Goal: Transaction & Acquisition: Purchase product/service

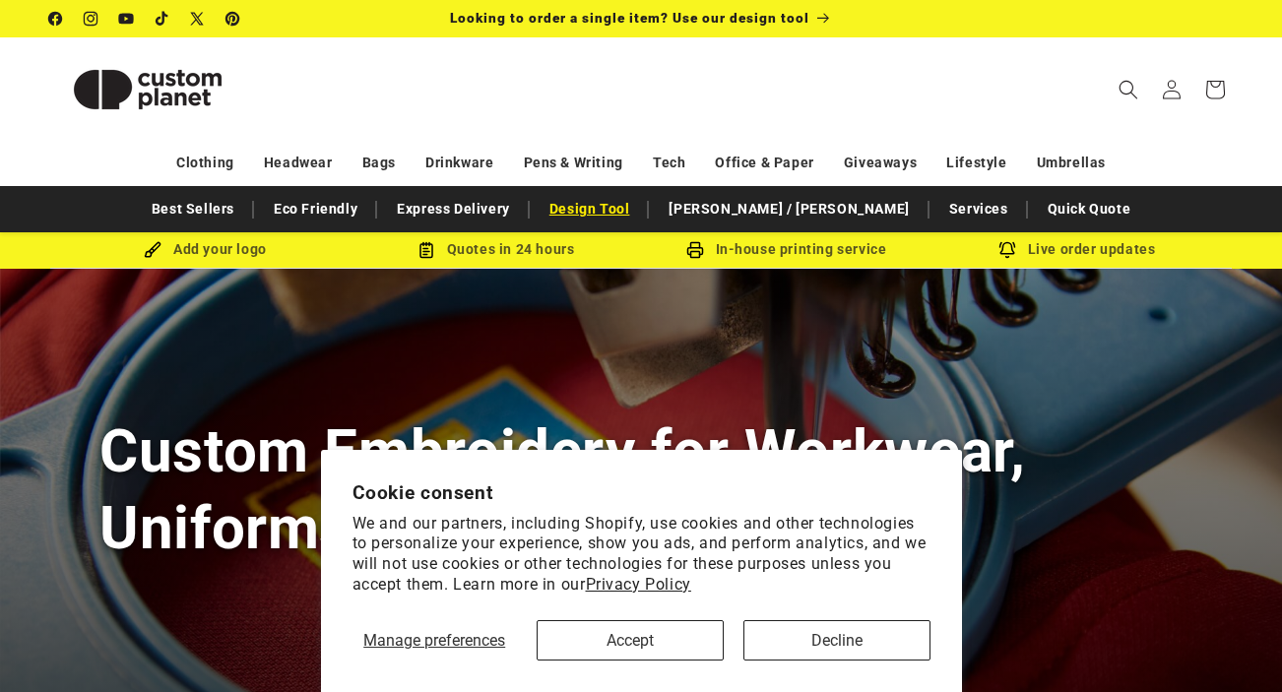
click at [640, 216] on link "Design Tool" at bounding box center [590, 209] width 100 height 34
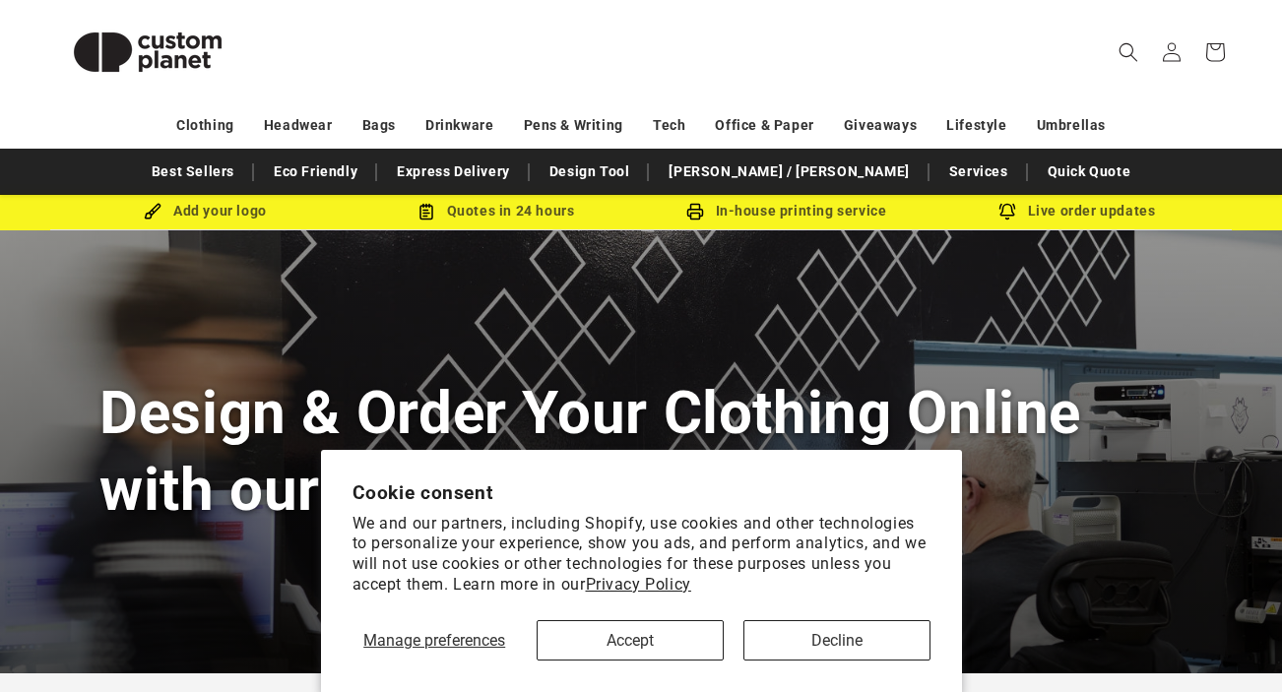
scroll to position [39, 0]
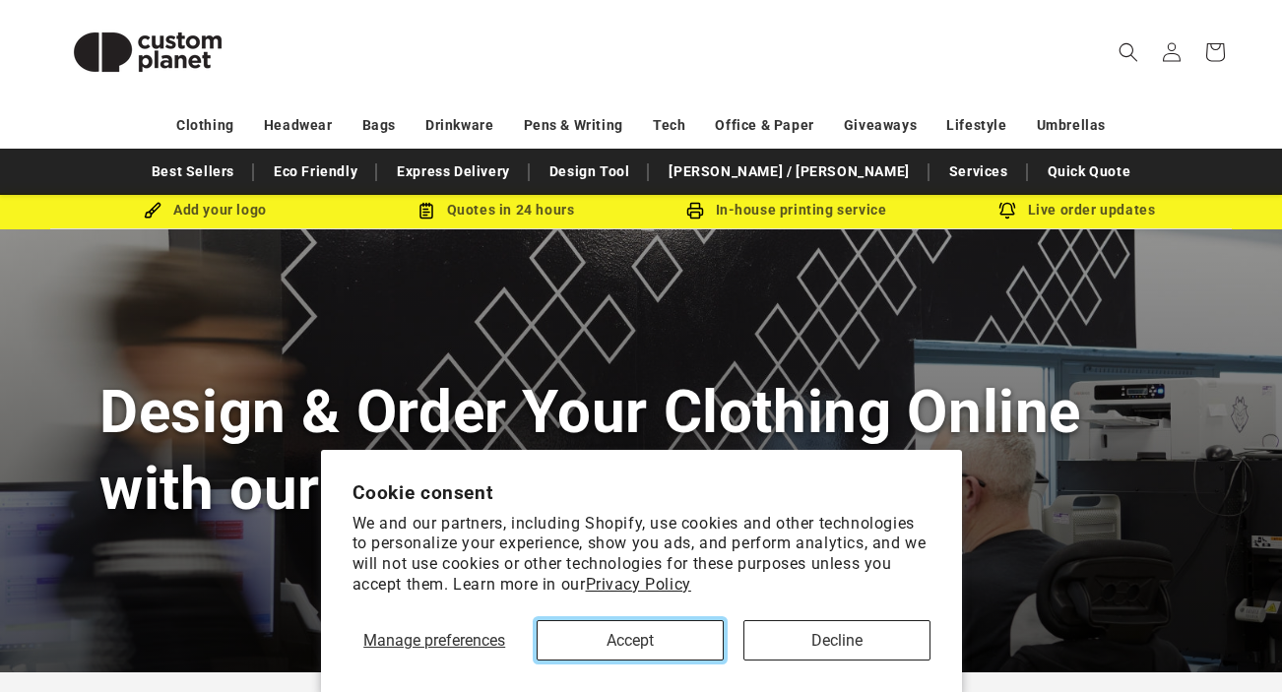
click at [648, 632] on button "Accept" at bounding box center [630, 640] width 187 height 40
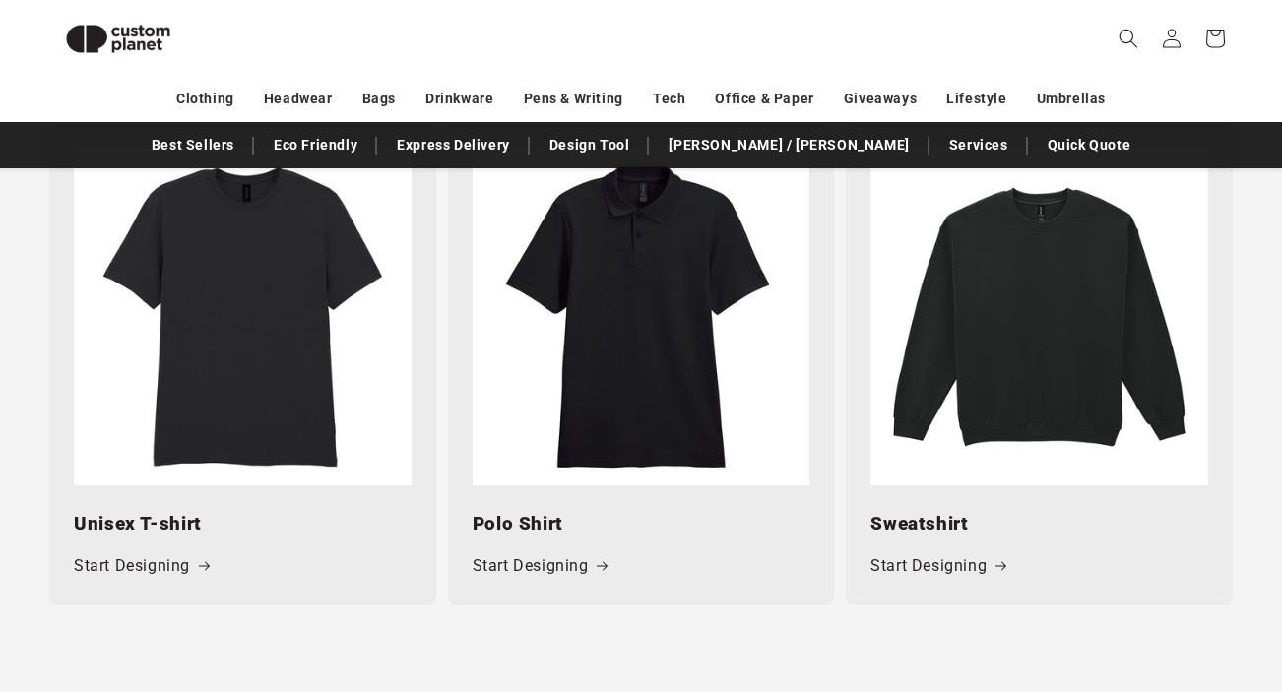
scroll to position [963, 0]
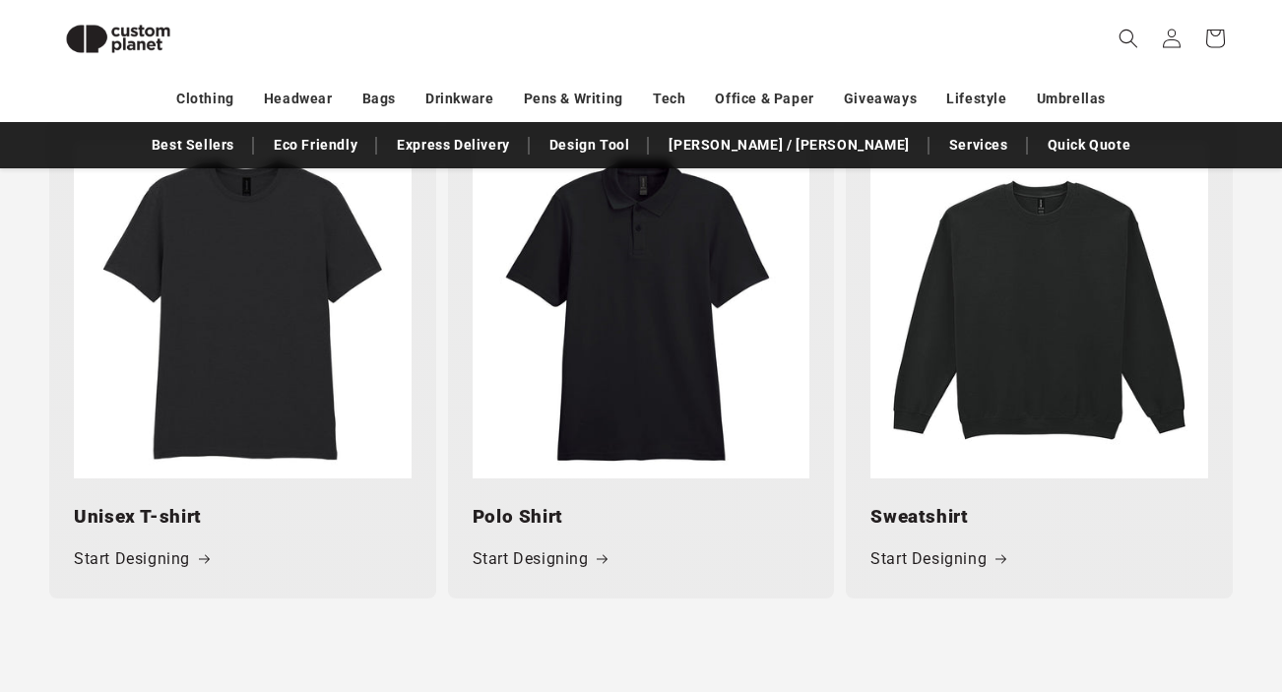
click at [204, 301] on img at bounding box center [243, 311] width 338 height 338
click at [142, 553] on link "Start Designing" at bounding box center [142, 560] width 136 height 29
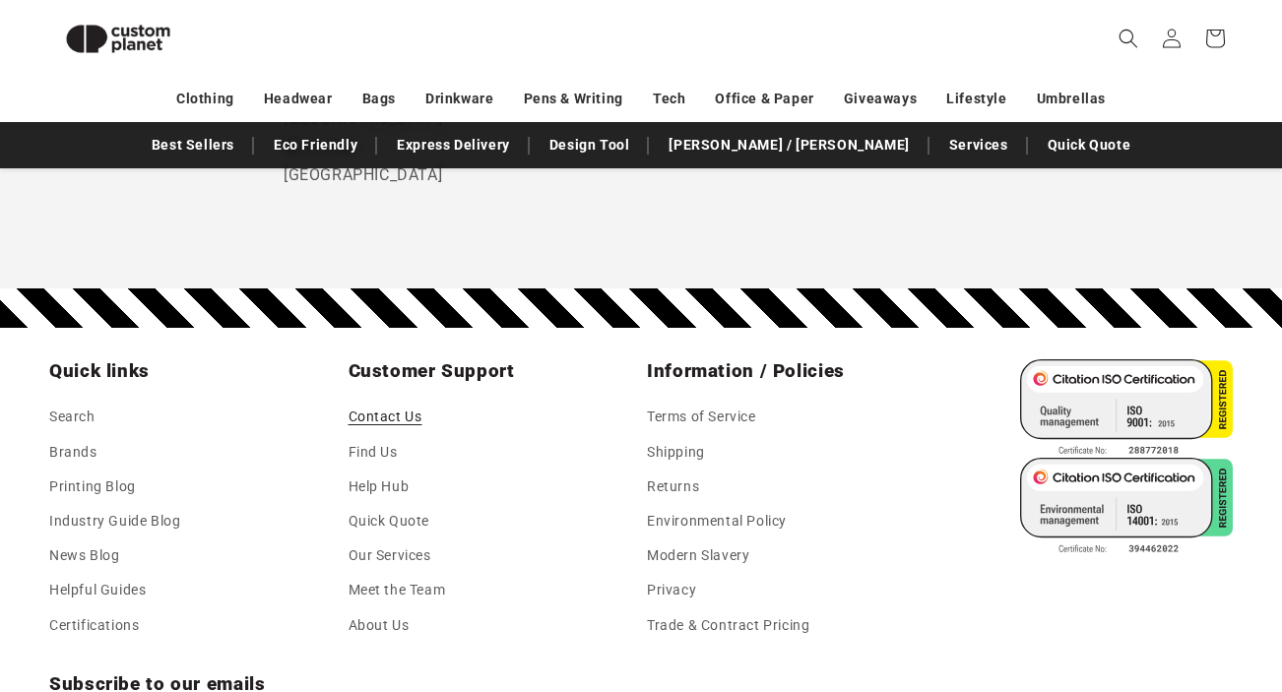
scroll to position [1485, 0]
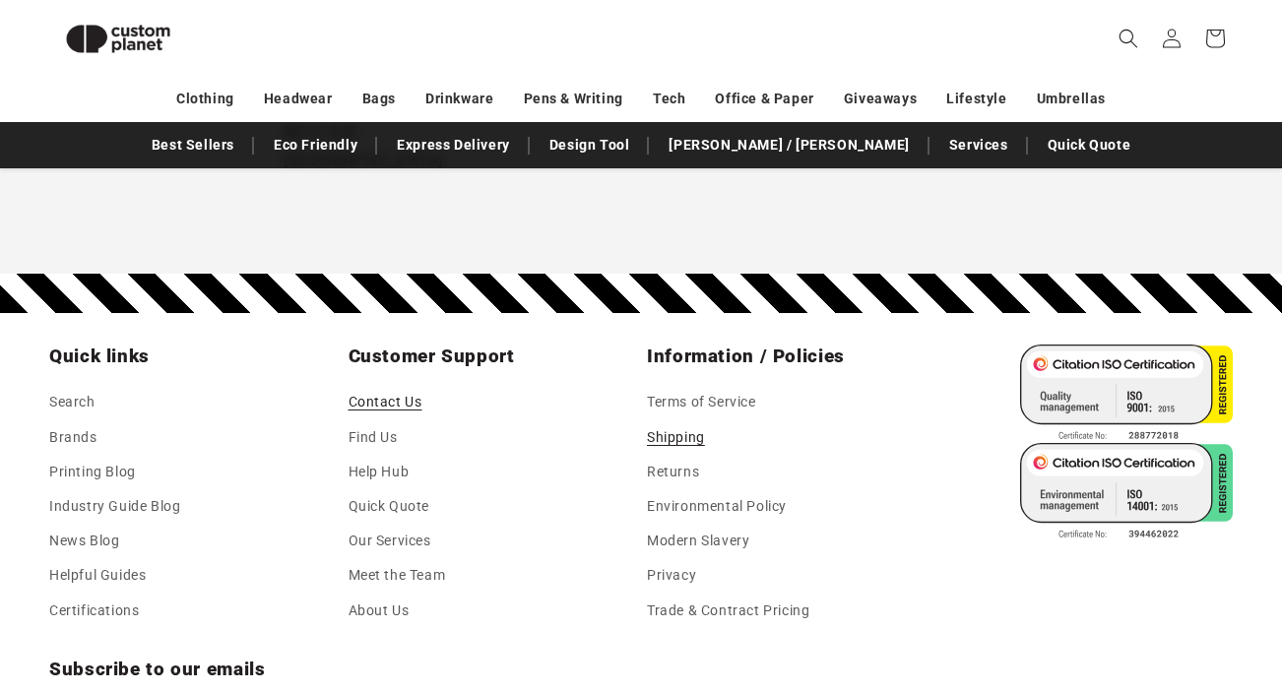
click at [667, 430] on link "Shipping" at bounding box center [676, 438] width 58 height 34
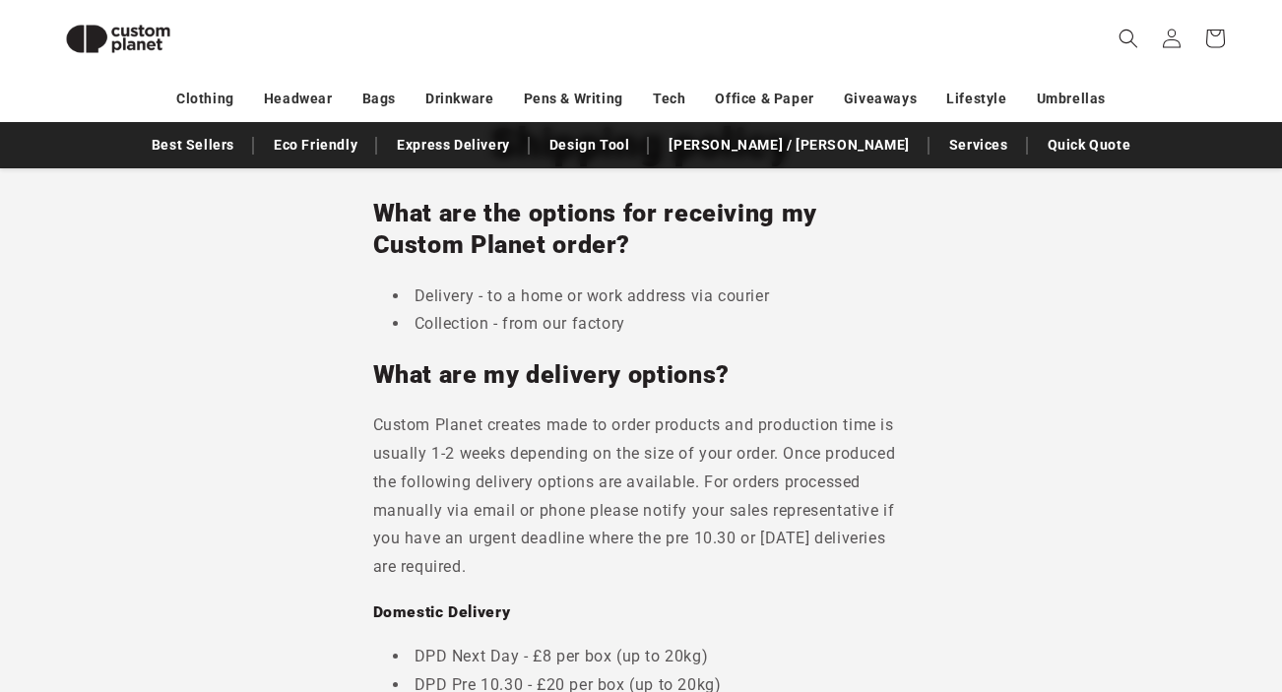
scroll to position [152, 0]
